Goal: Transaction & Acquisition: Purchase product/service

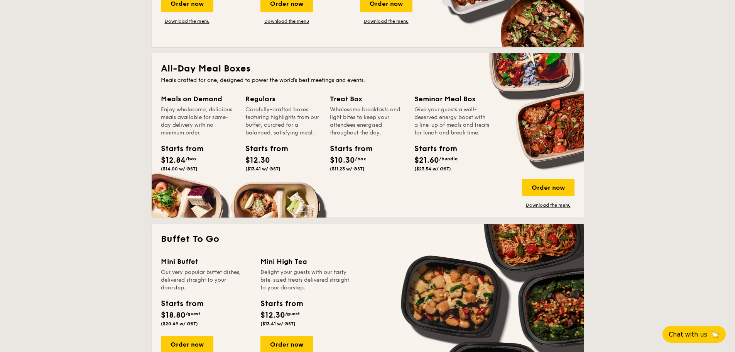
scroll to position [425, 0]
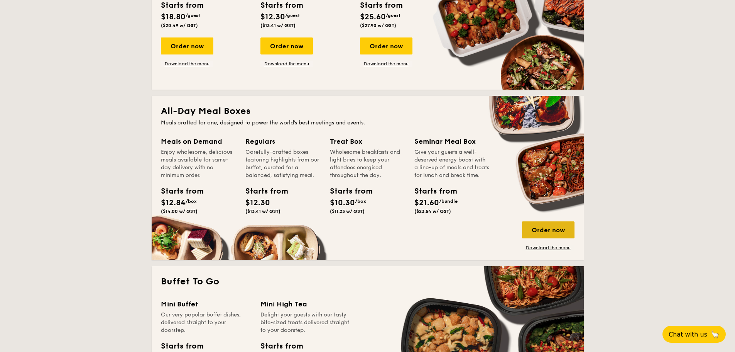
click at [542, 226] on div "Order now" at bounding box center [548, 229] width 52 height 17
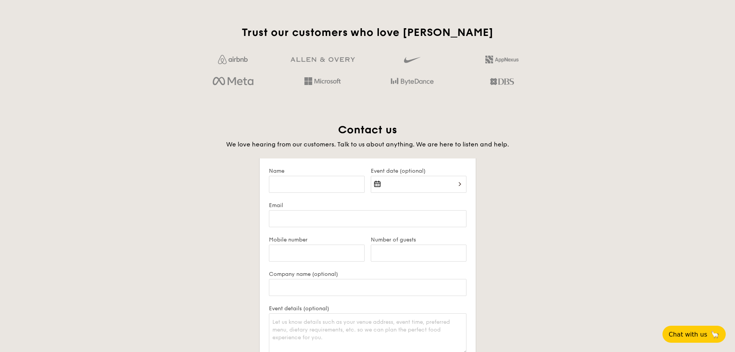
scroll to position [1461, 0]
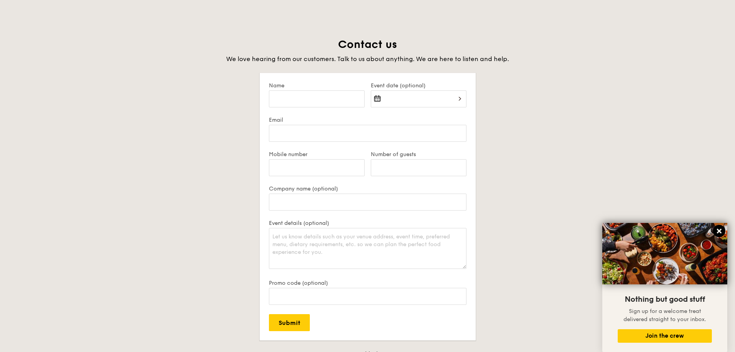
click at [721, 229] on icon at bounding box center [719, 230] width 5 height 5
